Goal: Navigation & Orientation: Find specific page/section

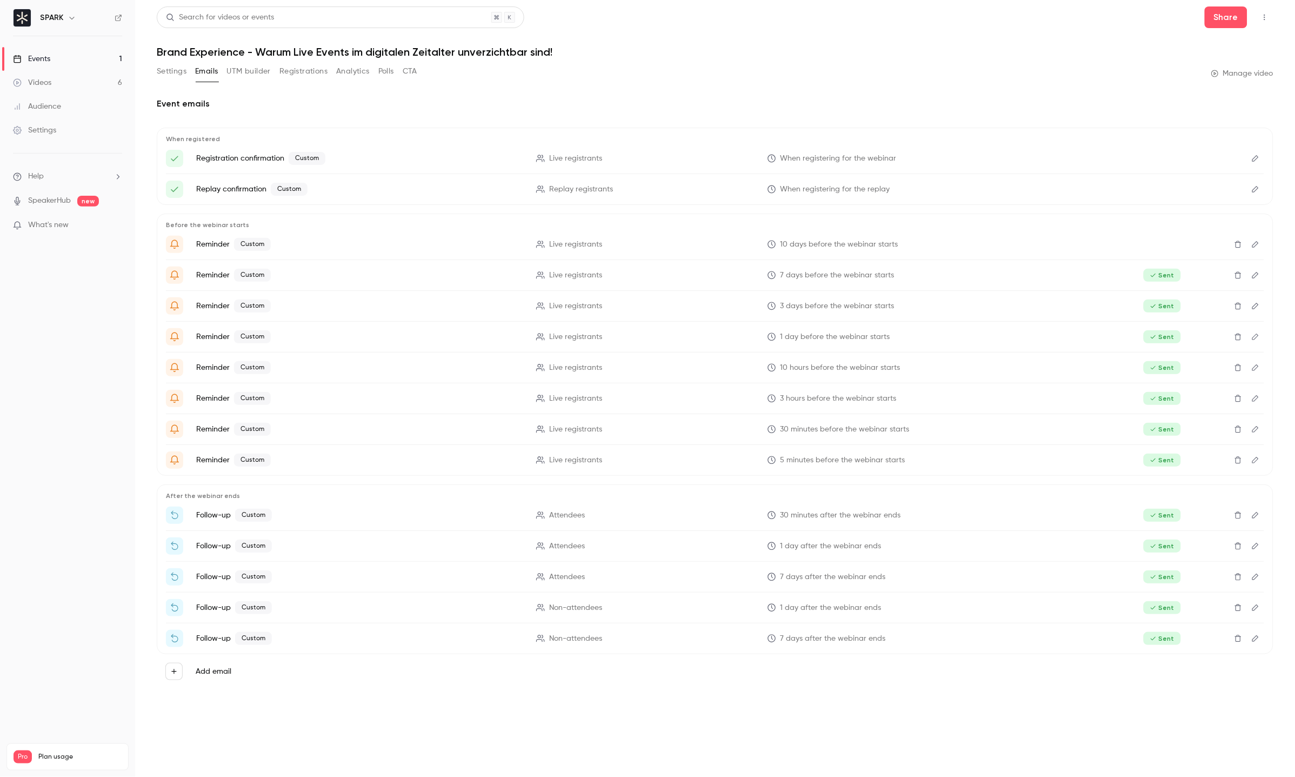
click at [98, 88] on link "Videos 6" at bounding box center [67, 83] width 135 height 24
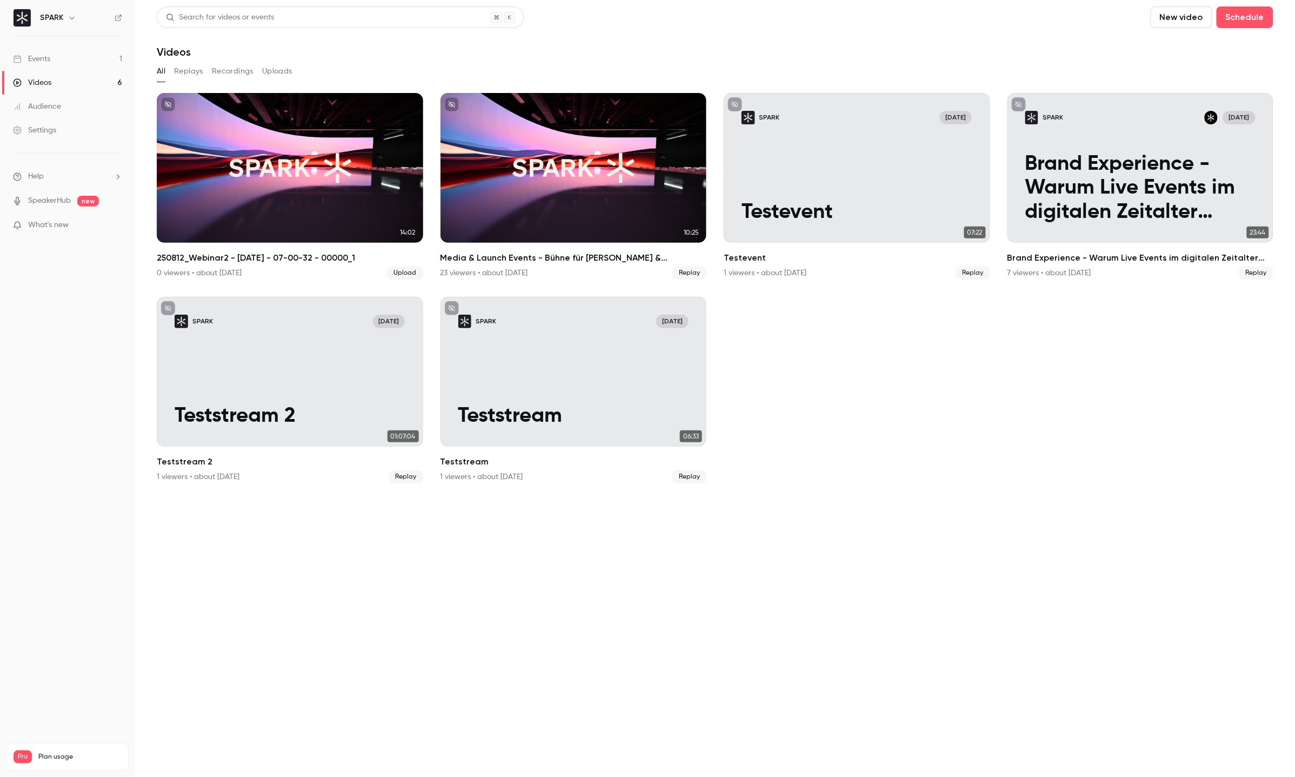
click at [88, 48] on link "Events 1" at bounding box center [67, 59] width 135 height 24
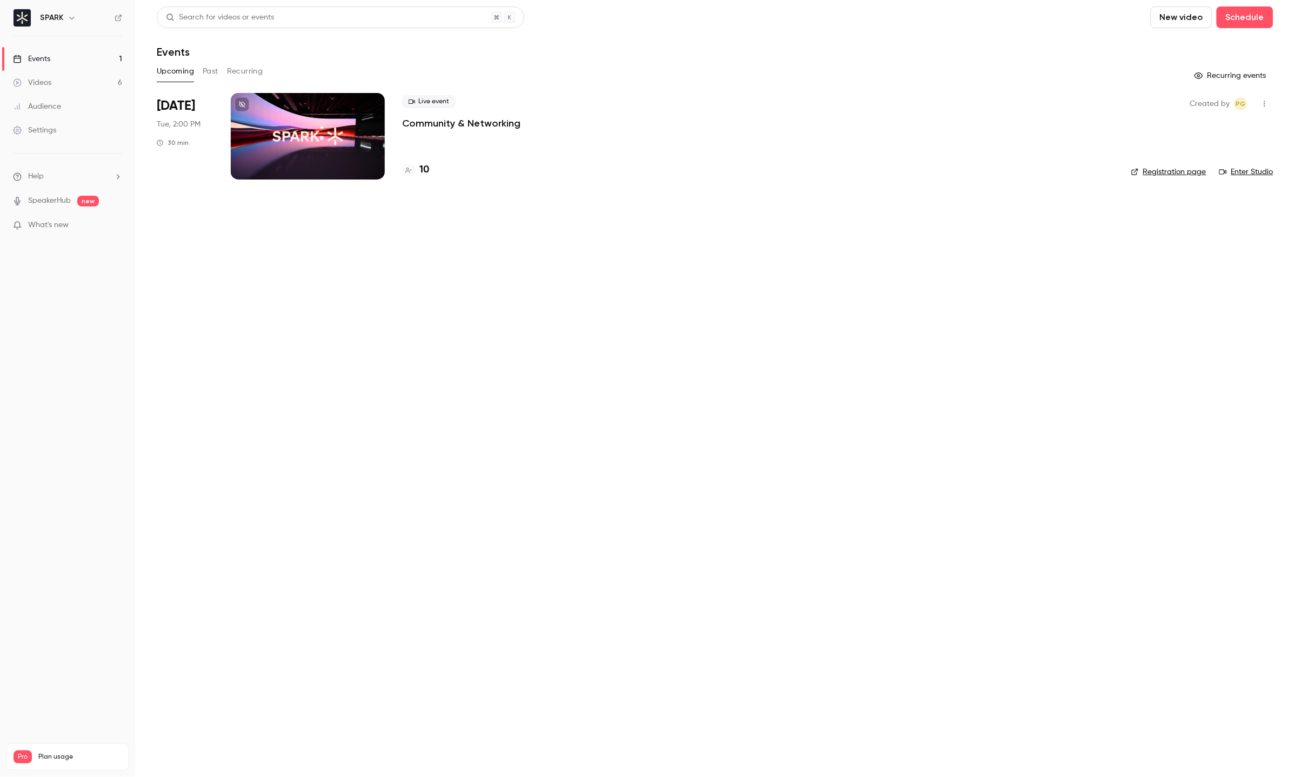
click at [286, 135] on div at bounding box center [308, 136] width 154 height 86
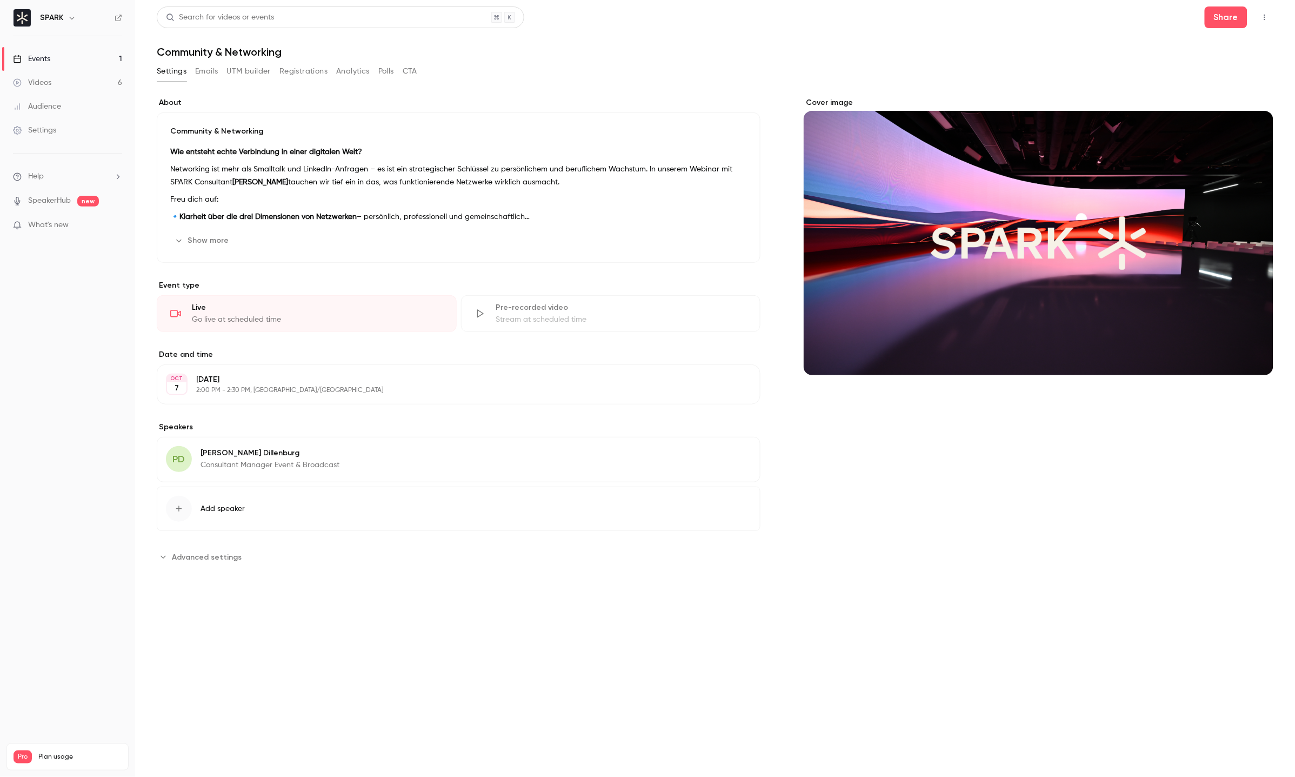
click at [248, 74] on button "UTM builder" at bounding box center [249, 71] width 44 height 17
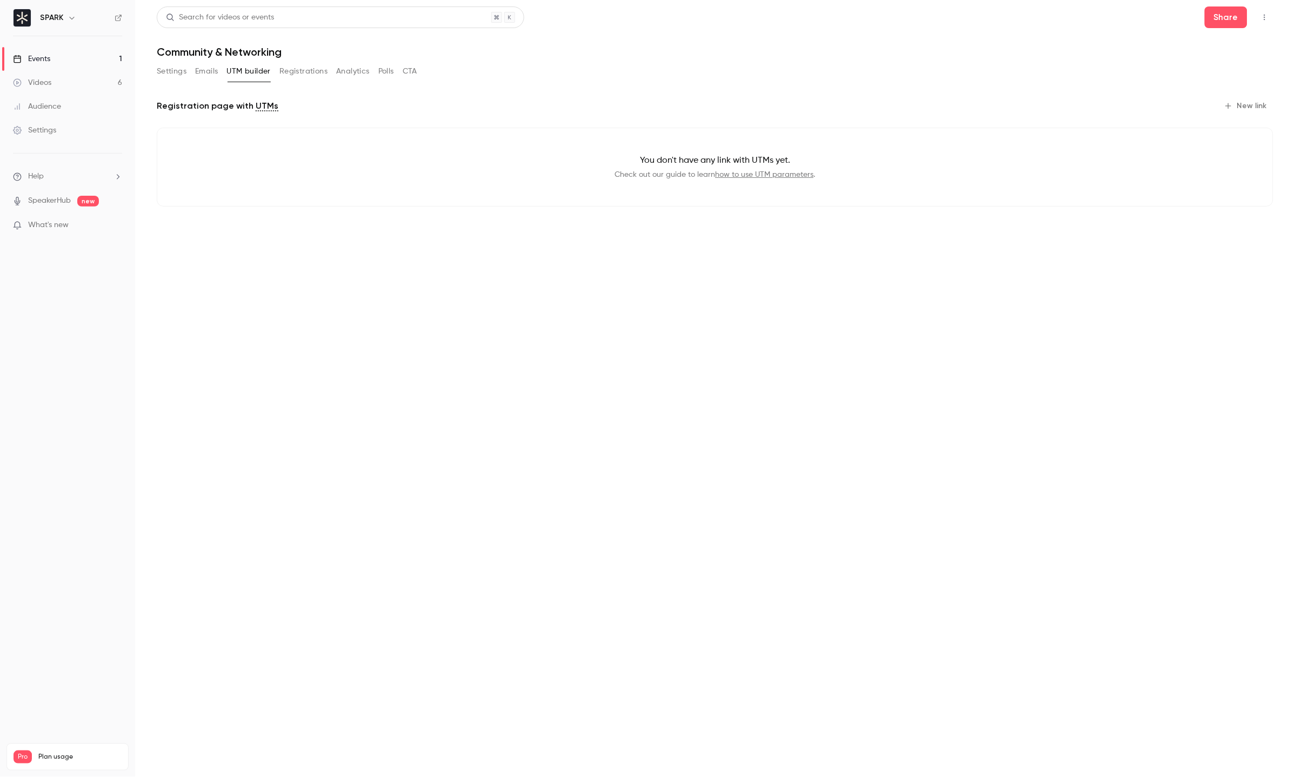
click at [301, 74] on button "Registrations" at bounding box center [303, 71] width 48 height 17
